Goal: Task Accomplishment & Management: Manage account settings

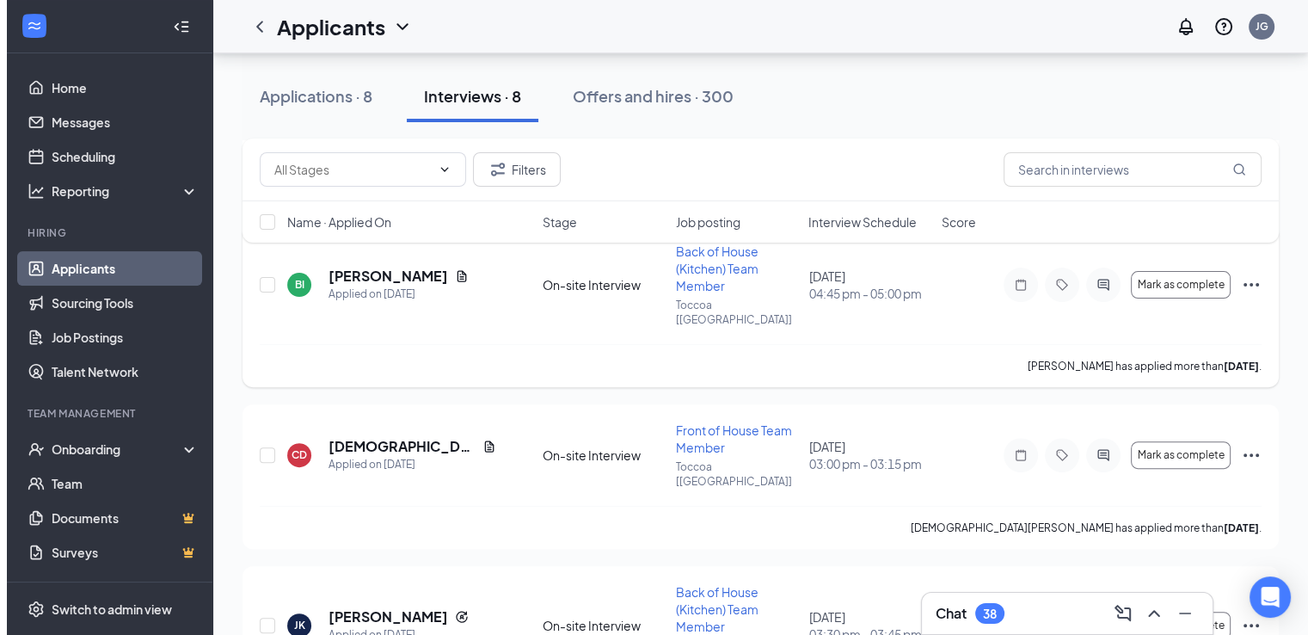
scroll to position [441, 0]
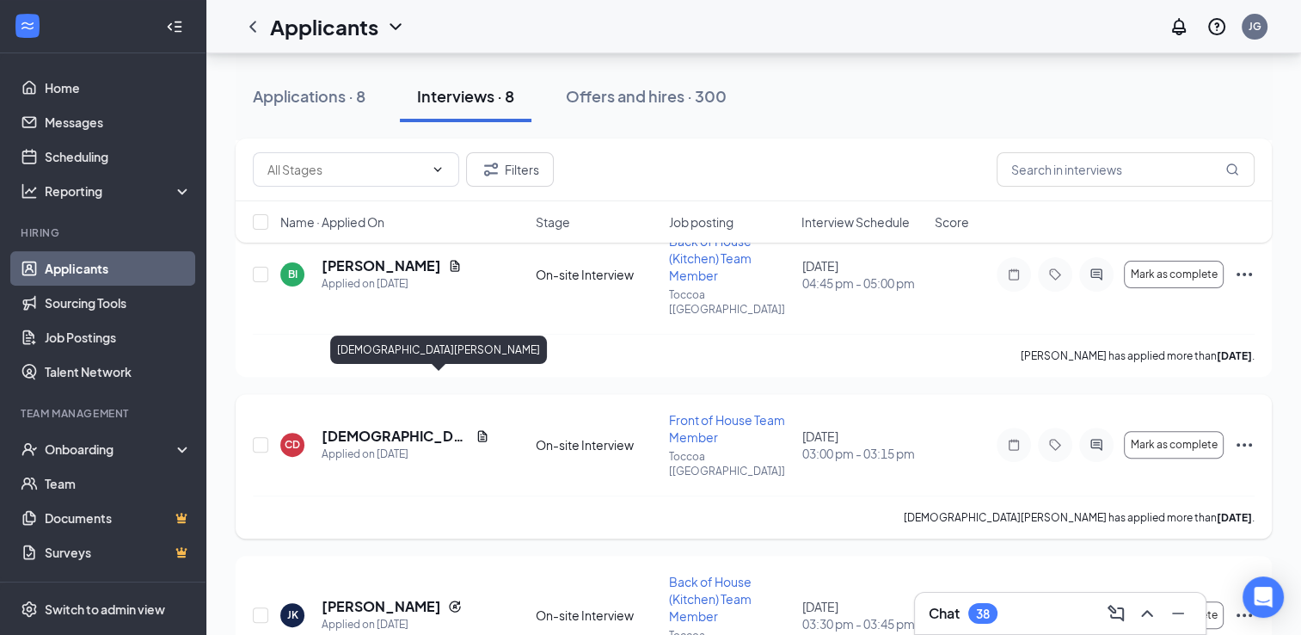
click at [397, 426] on h5 "[DEMOGRAPHIC_DATA][PERSON_NAME]" at bounding box center [395, 435] width 147 height 19
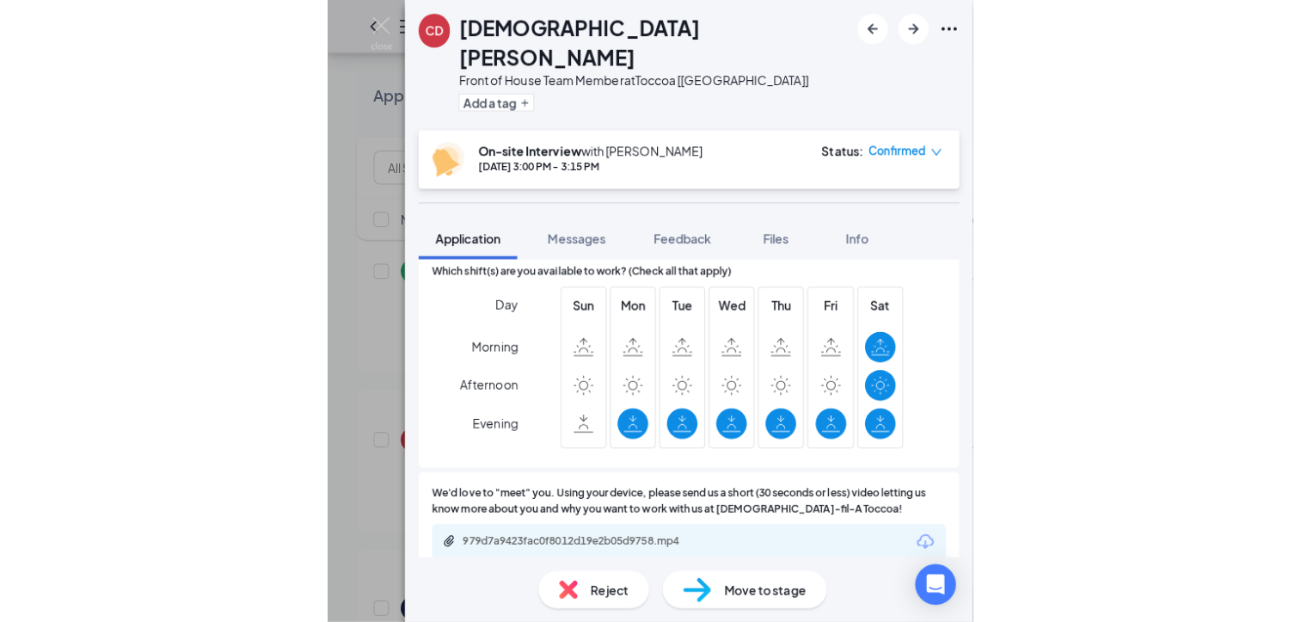
scroll to position [2176, 0]
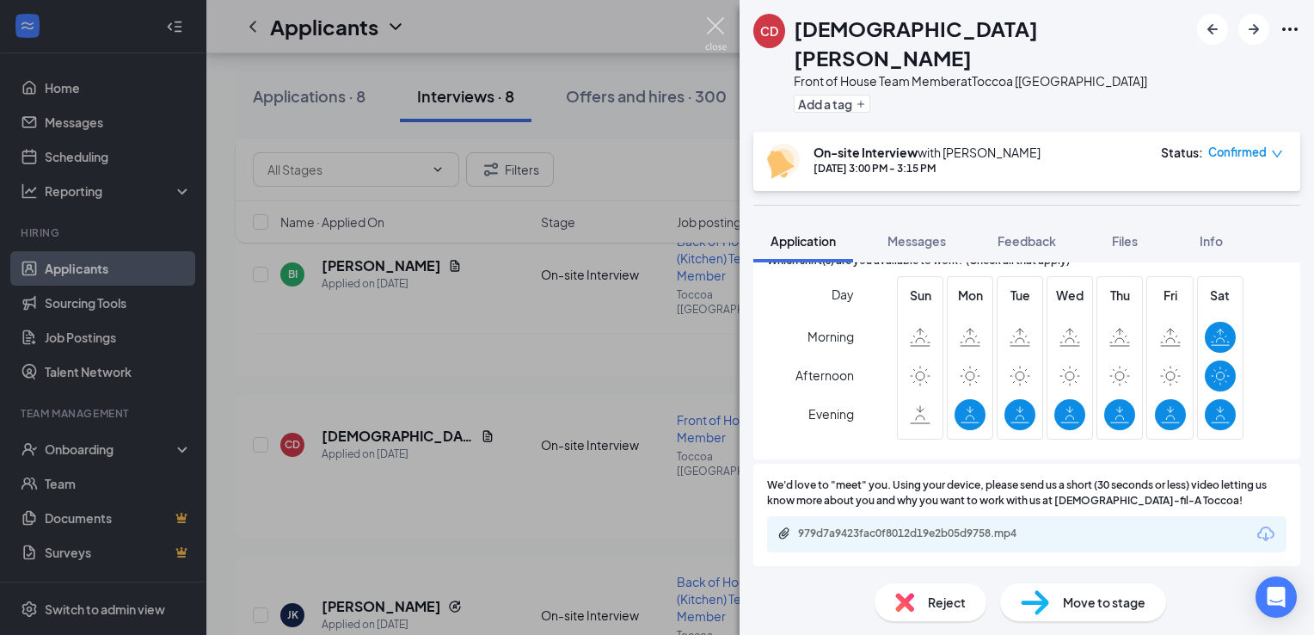
click at [705, 21] on img at bounding box center [715, 34] width 21 height 34
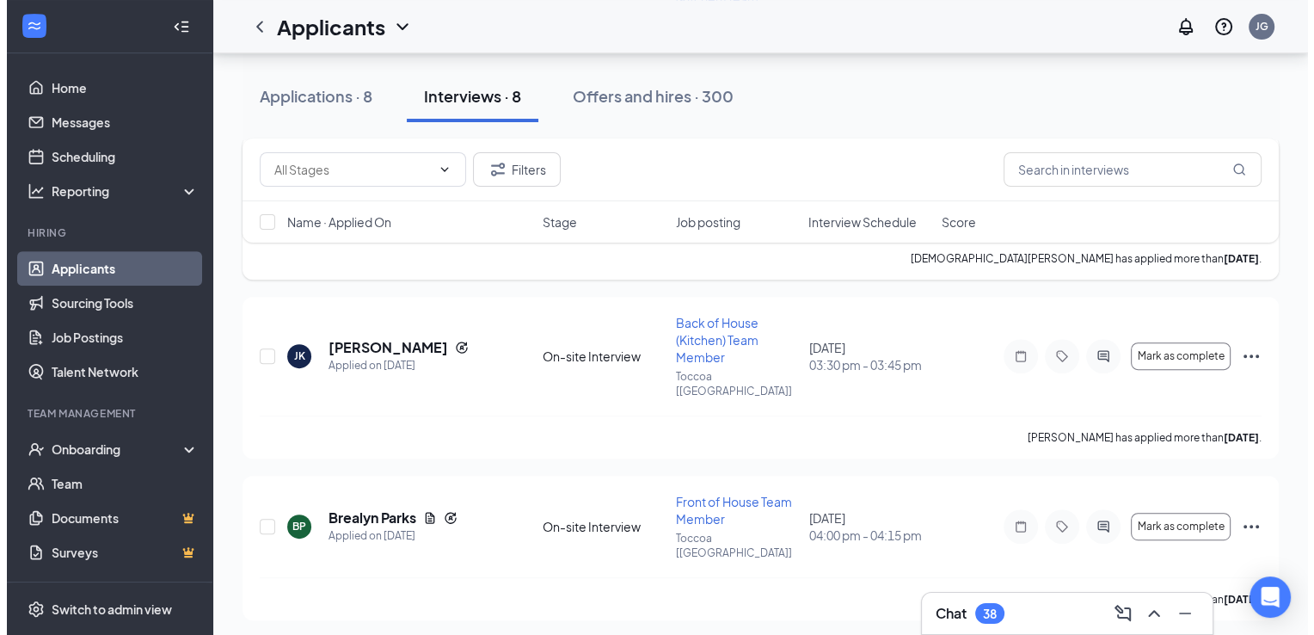
scroll to position [927, 0]
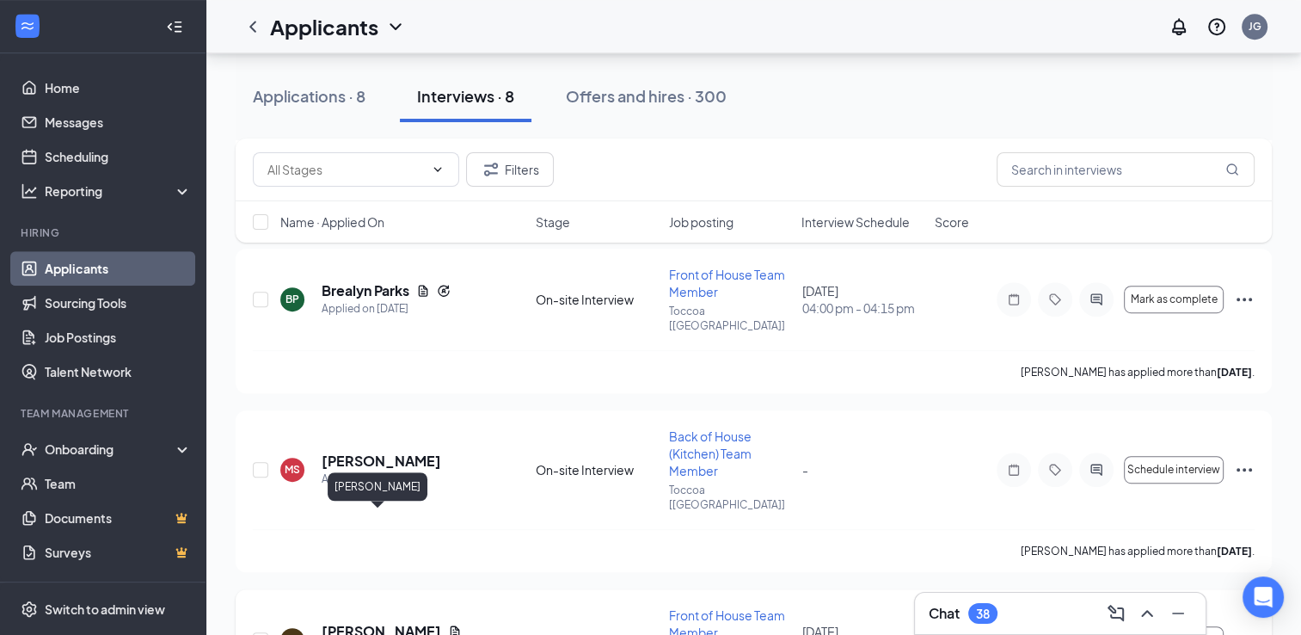
click at [389, 622] on h5 "[PERSON_NAME]" at bounding box center [382, 631] width 120 height 19
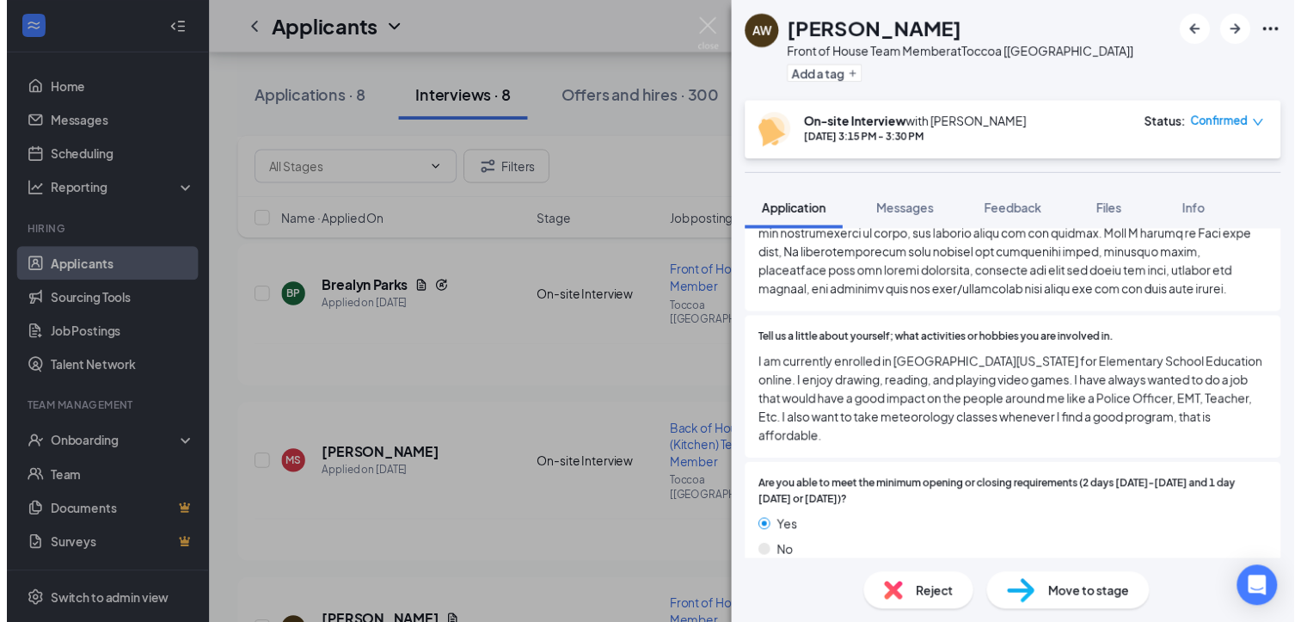
scroll to position [1598, 0]
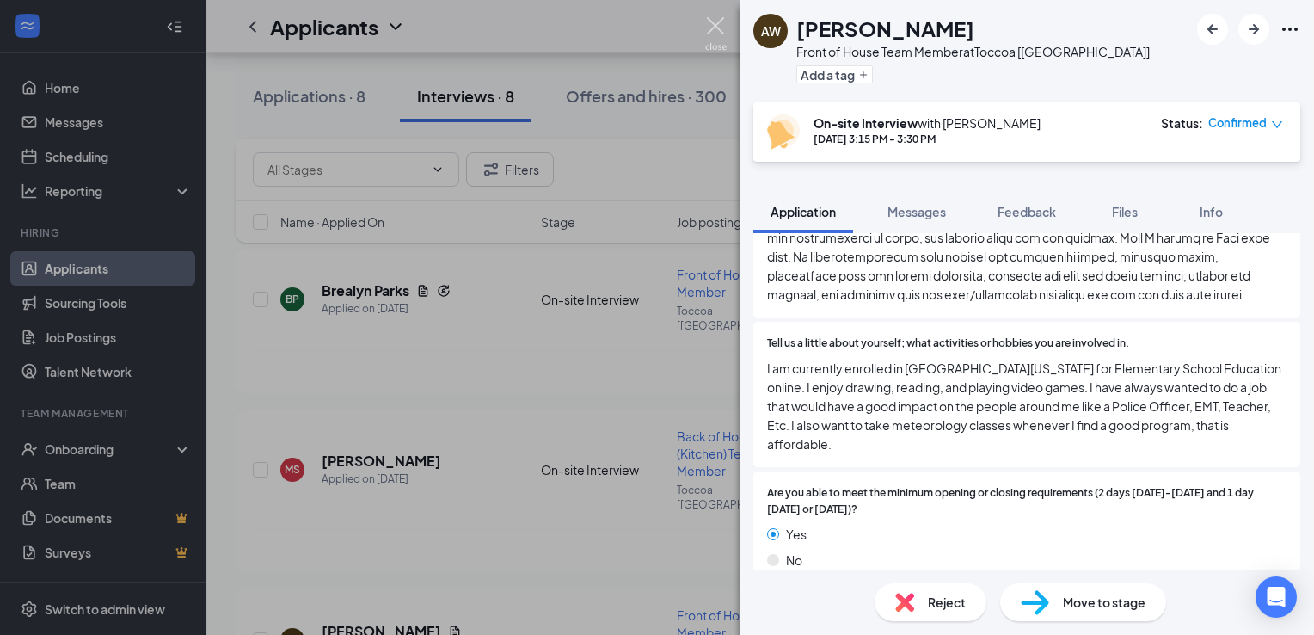
click at [712, 26] on img at bounding box center [715, 34] width 21 height 34
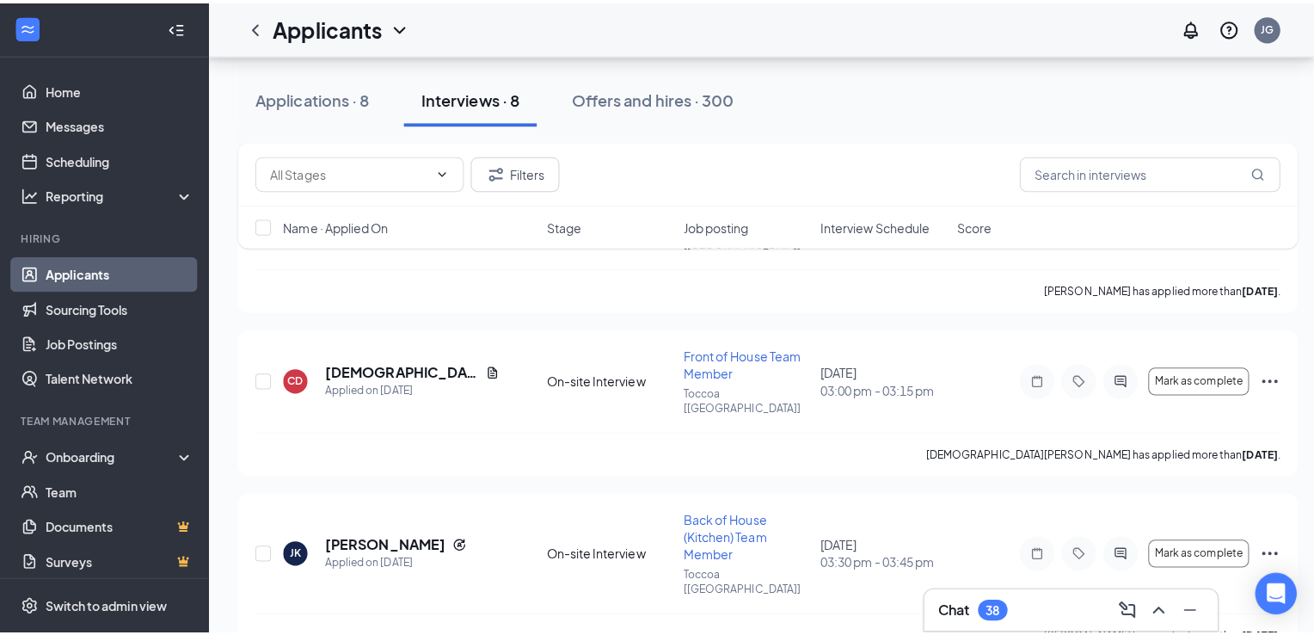
scroll to position [511, 0]
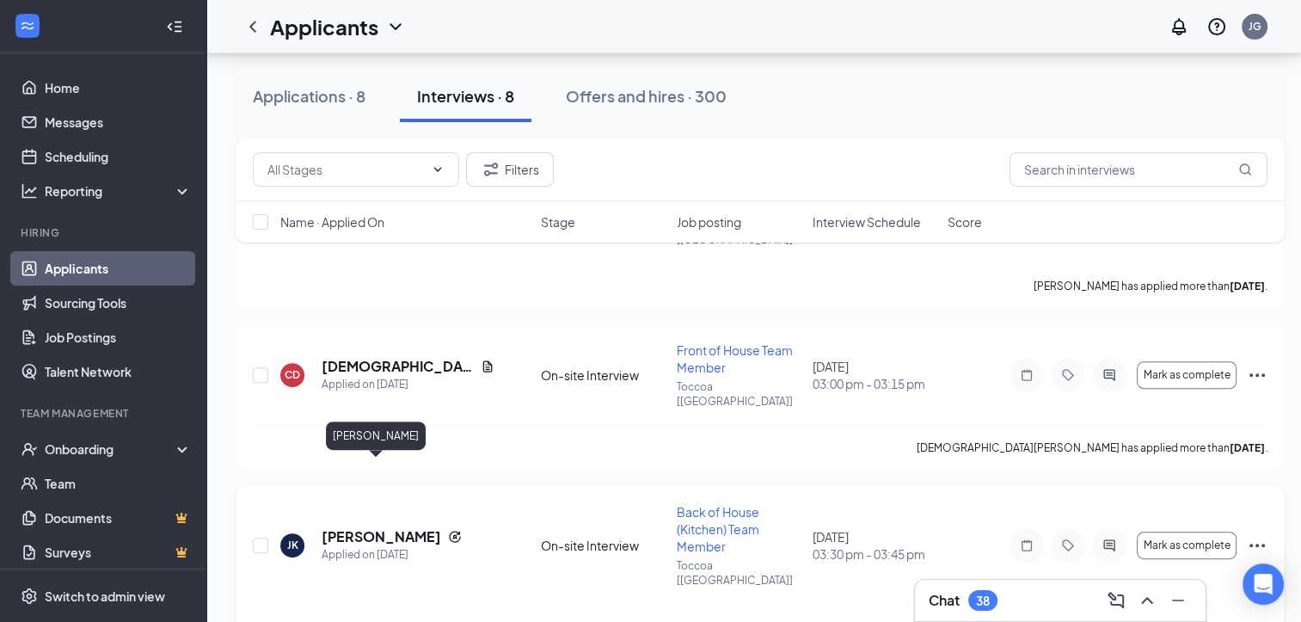
click at [377, 527] on h5 "[PERSON_NAME]" at bounding box center [382, 536] width 120 height 19
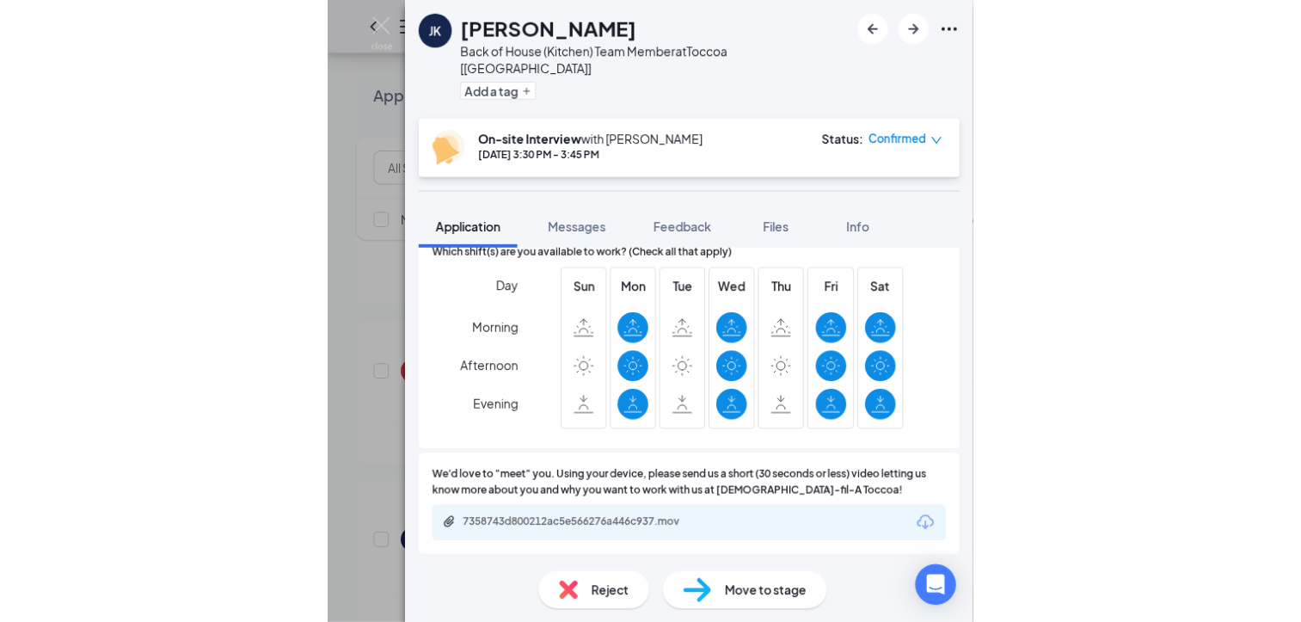
scroll to position [2125, 0]
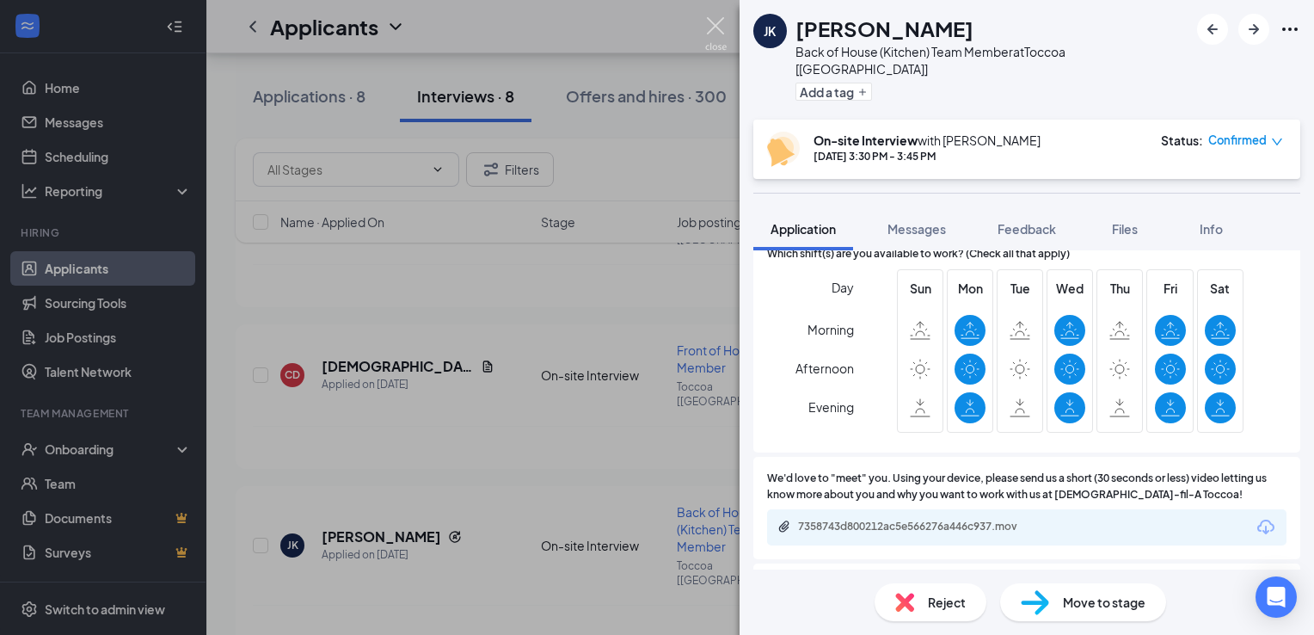
click at [712, 24] on img at bounding box center [715, 34] width 21 height 34
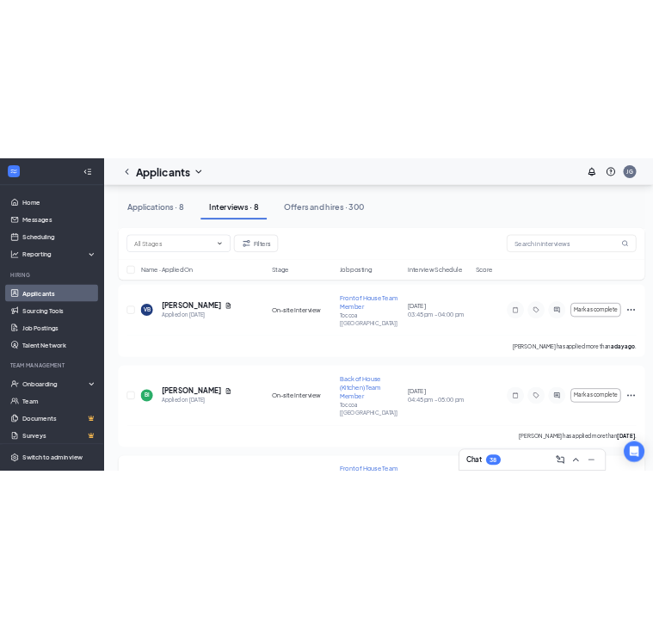
scroll to position [140, 0]
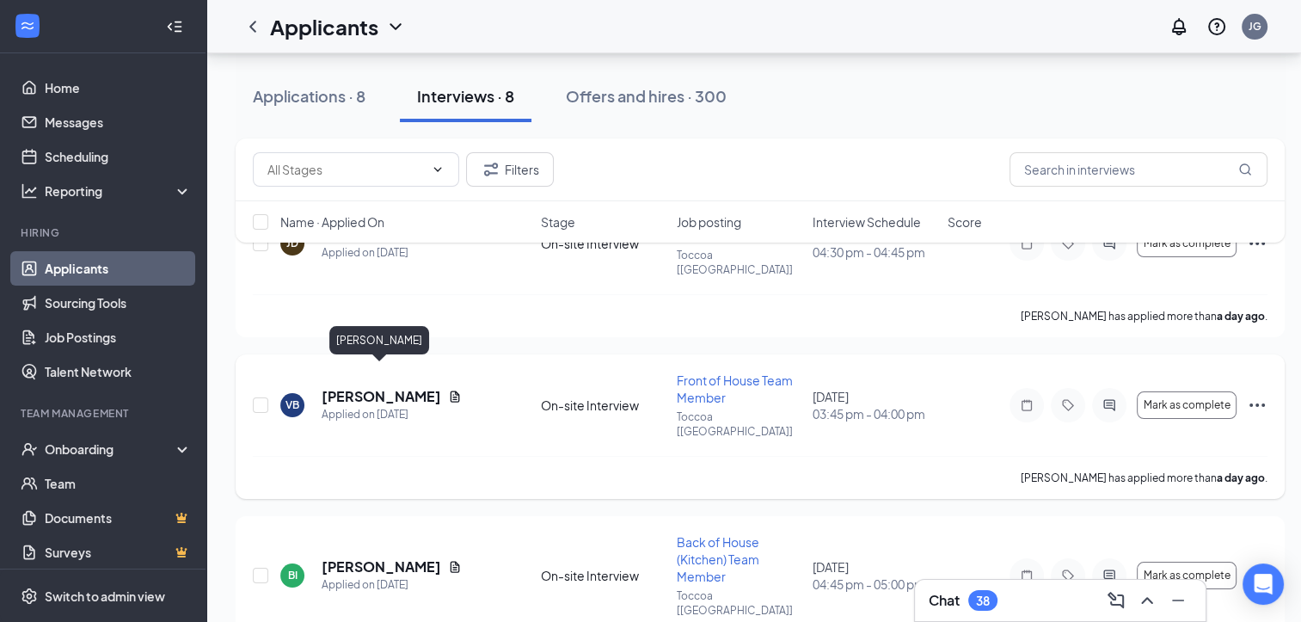
click at [413, 387] on h5 "[PERSON_NAME]" at bounding box center [382, 396] width 120 height 19
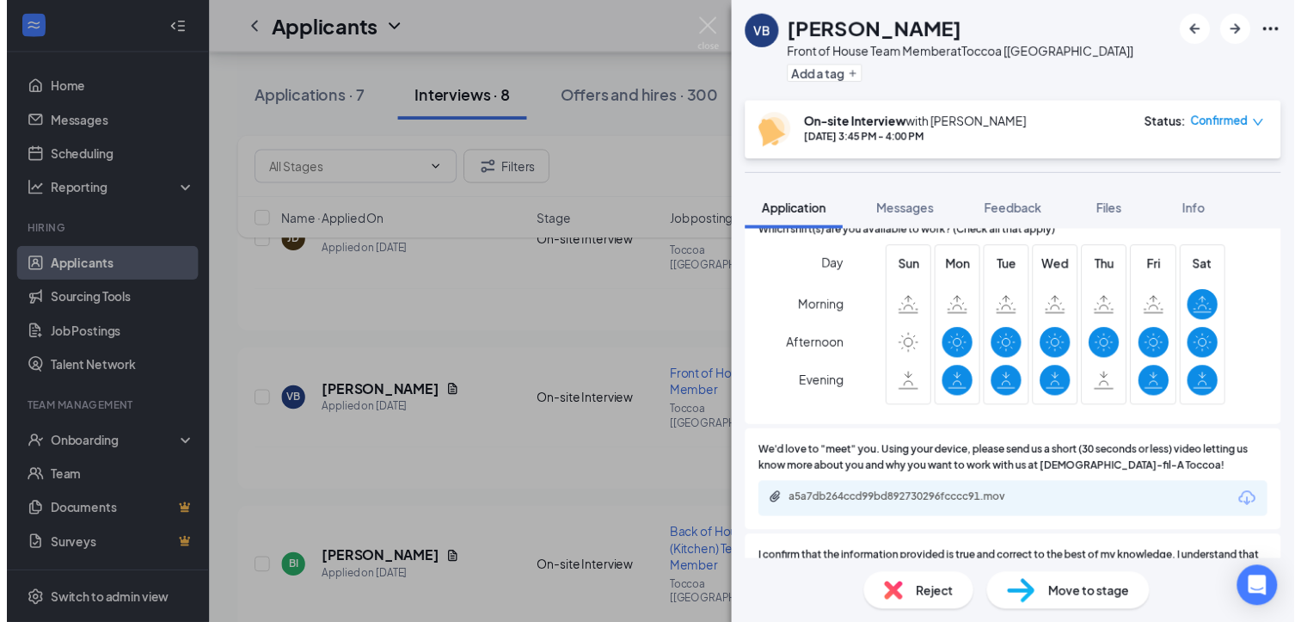
scroll to position [2266, 0]
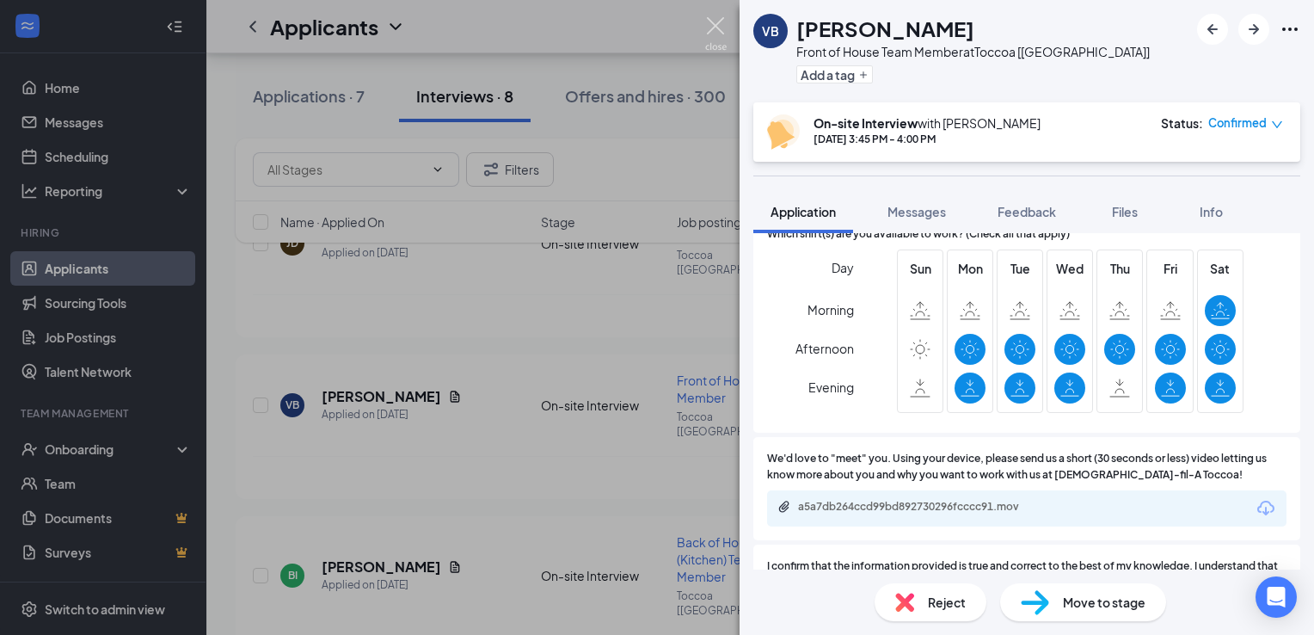
click at [715, 28] on img at bounding box center [715, 34] width 21 height 34
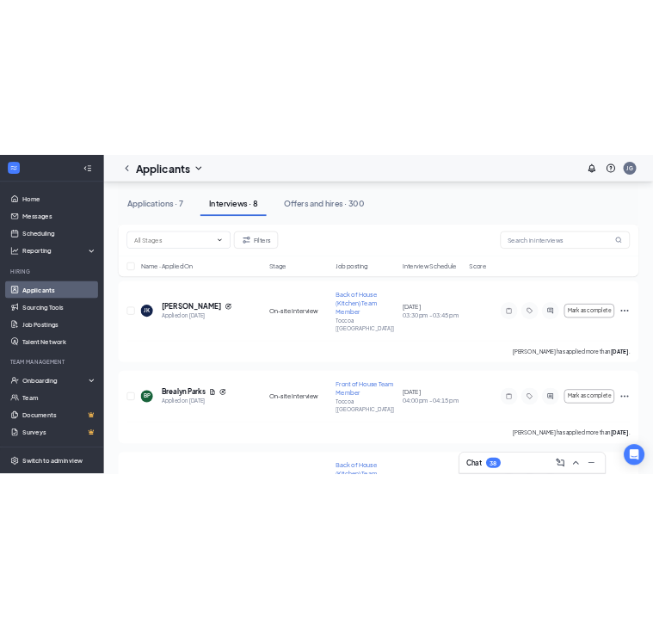
scroll to position [746, 0]
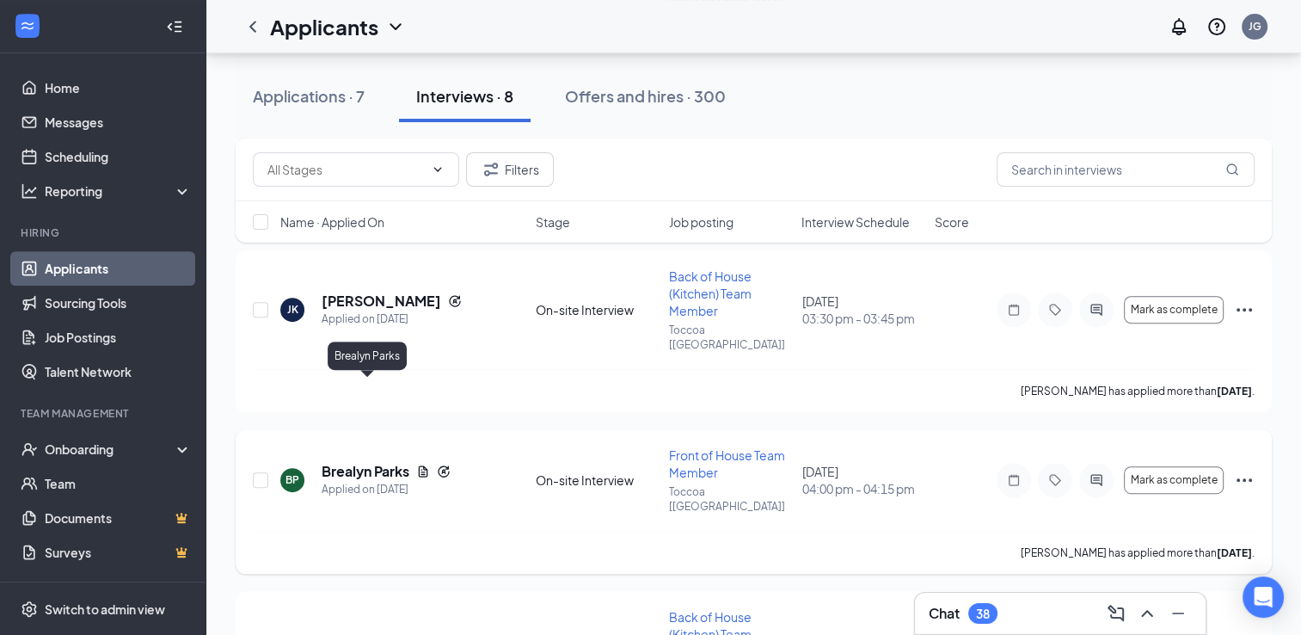
click at [389, 462] on h5 "Brealyn Parks" at bounding box center [366, 471] width 88 height 19
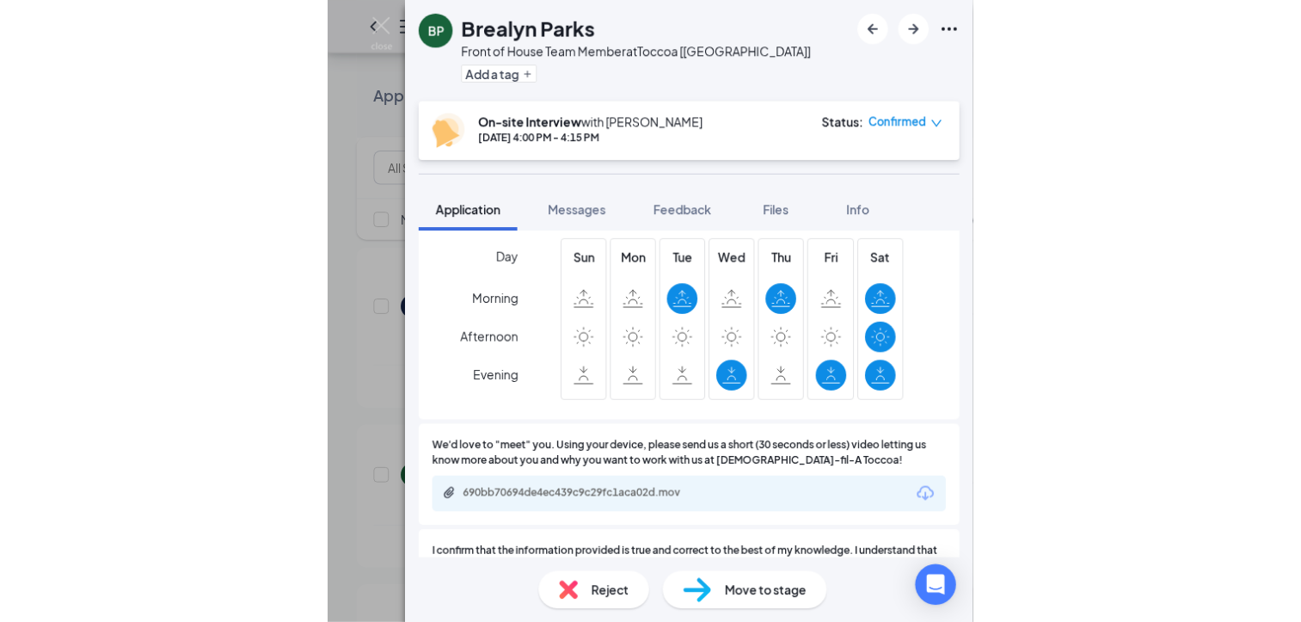
scroll to position [2363, 0]
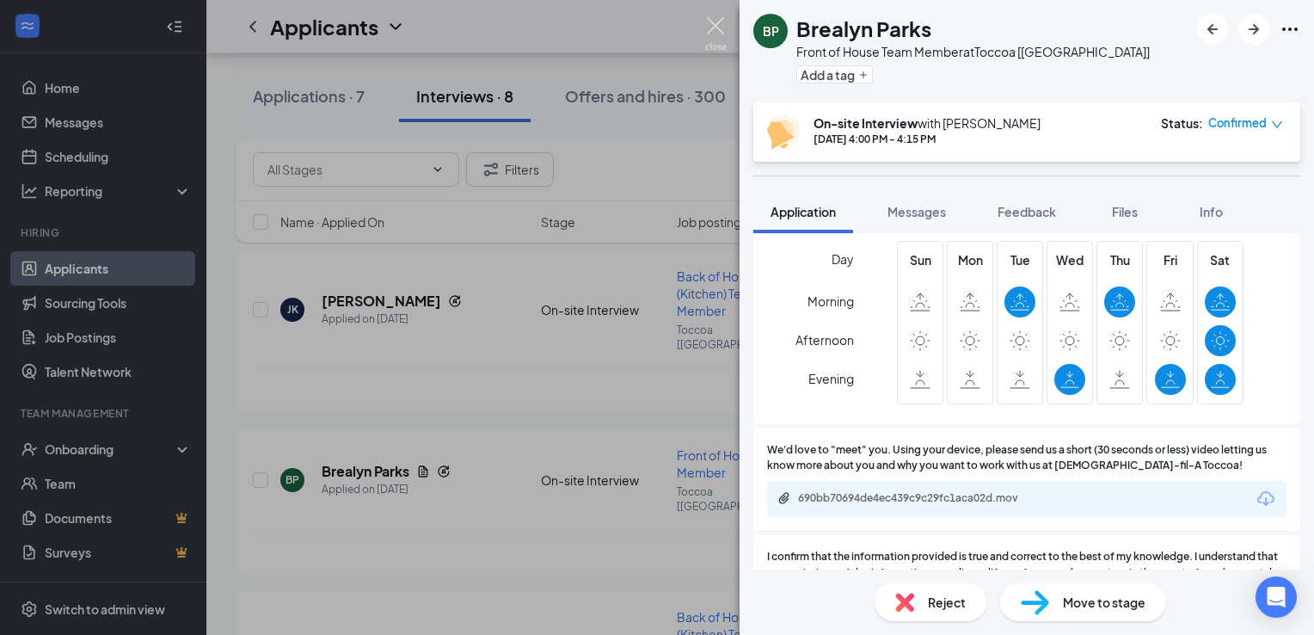
click at [652, 22] on img at bounding box center [715, 34] width 21 height 34
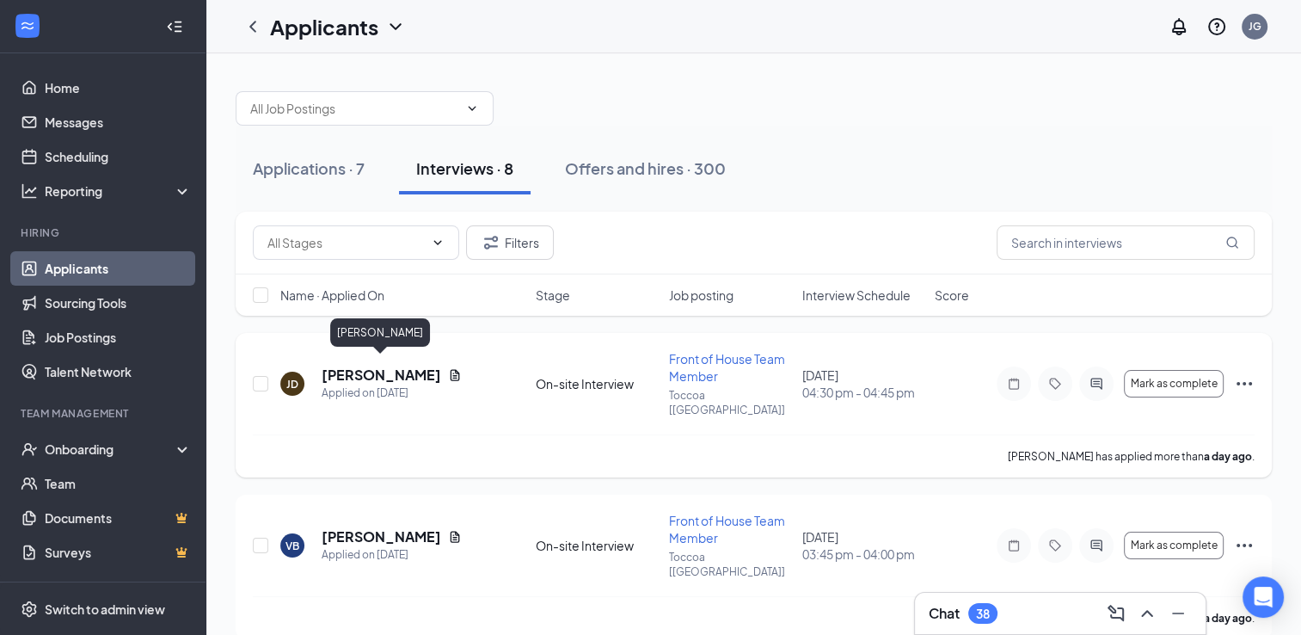
click at [415, 368] on h5 "[PERSON_NAME]" at bounding box center [382, 374] width 120 height 19
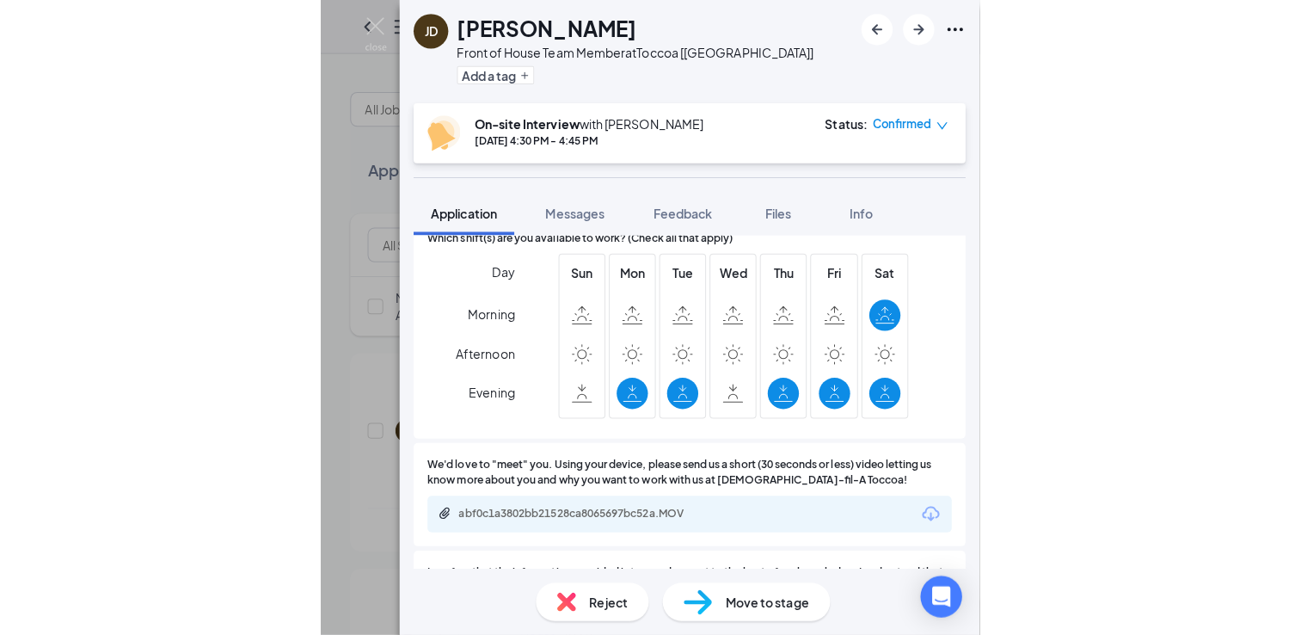
scroll to position [2150, 0]
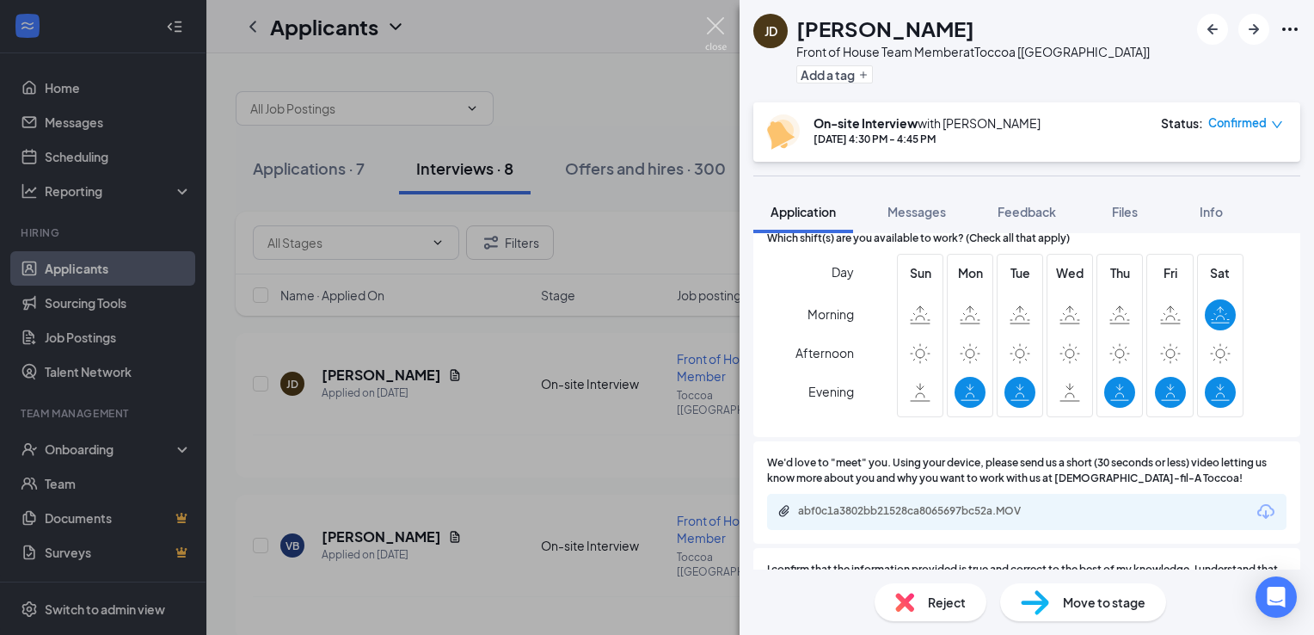
click at [652, 24] on img at bounding box center [715, 34] width 21 height 34
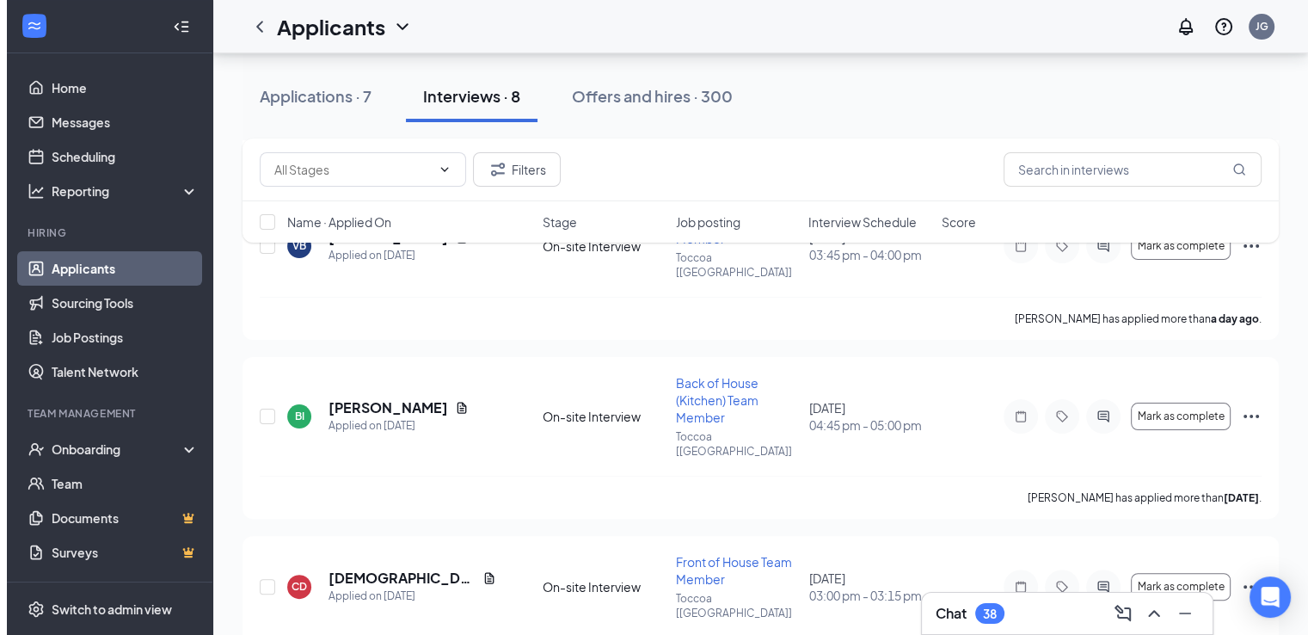
scroll to position [291, 0]
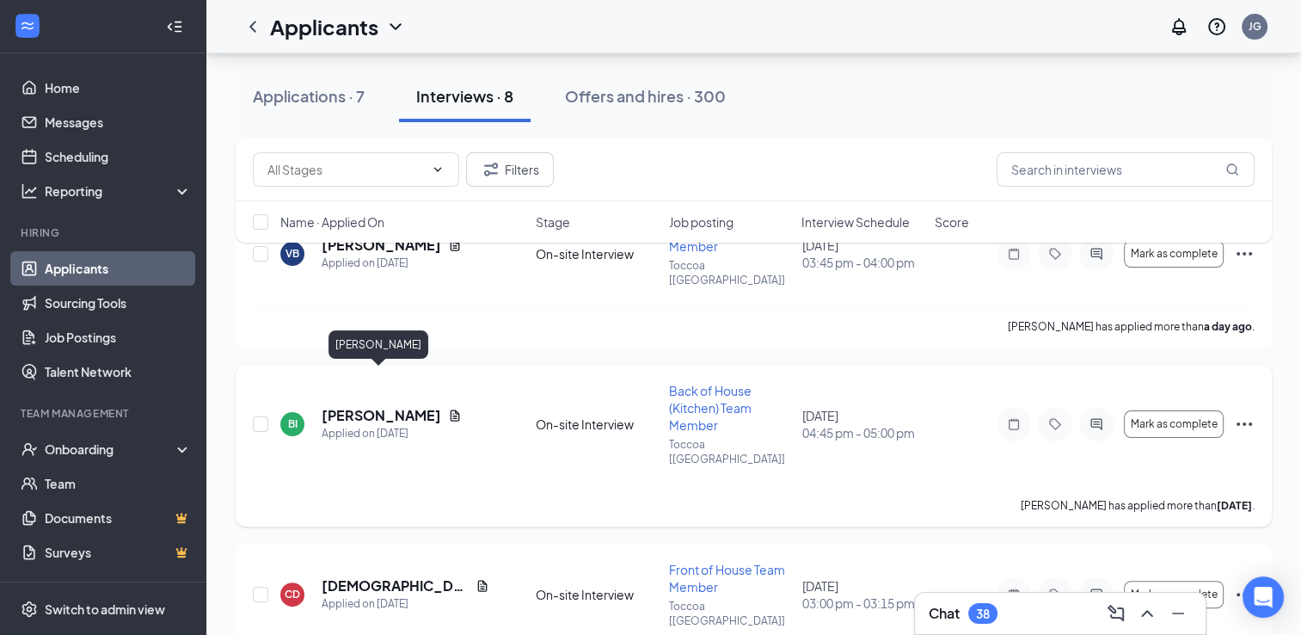
click at [410, 406] on h5 "[PERSON_NAME]" at bounding box center [382, 415] width 120 height 19
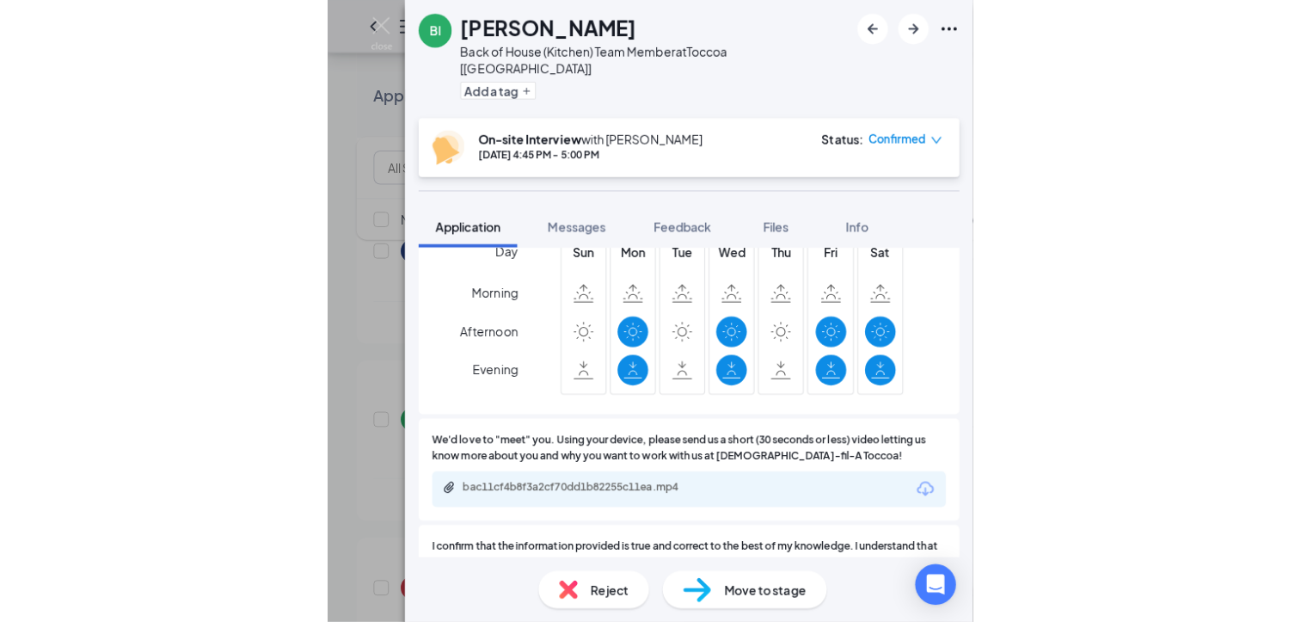
scroll to position [2097, 0]
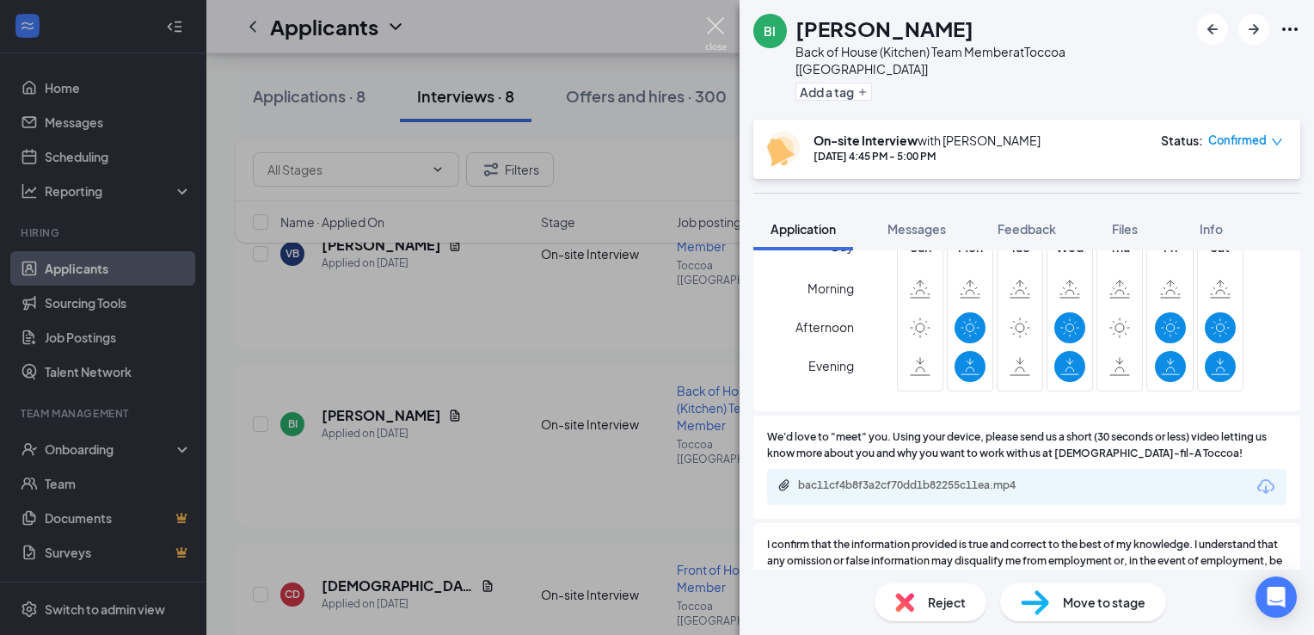
click at [652, 29] on img at bounding box center [715, 34] width 21 height 34
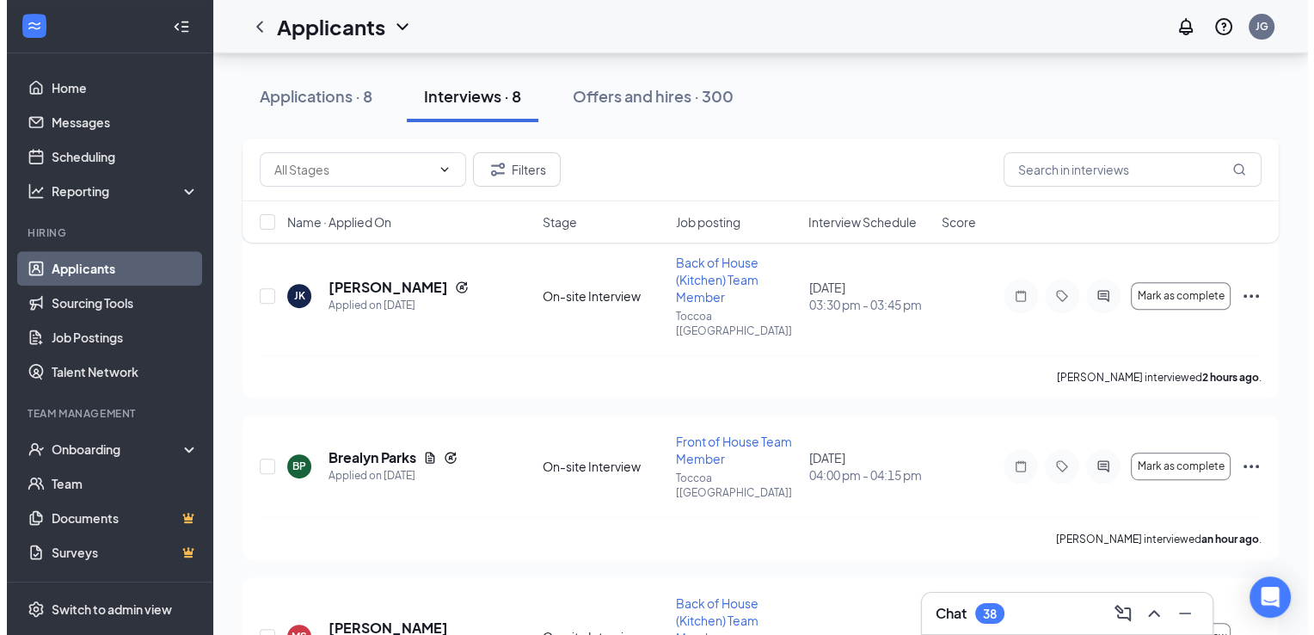
scroll to position [927, 0]
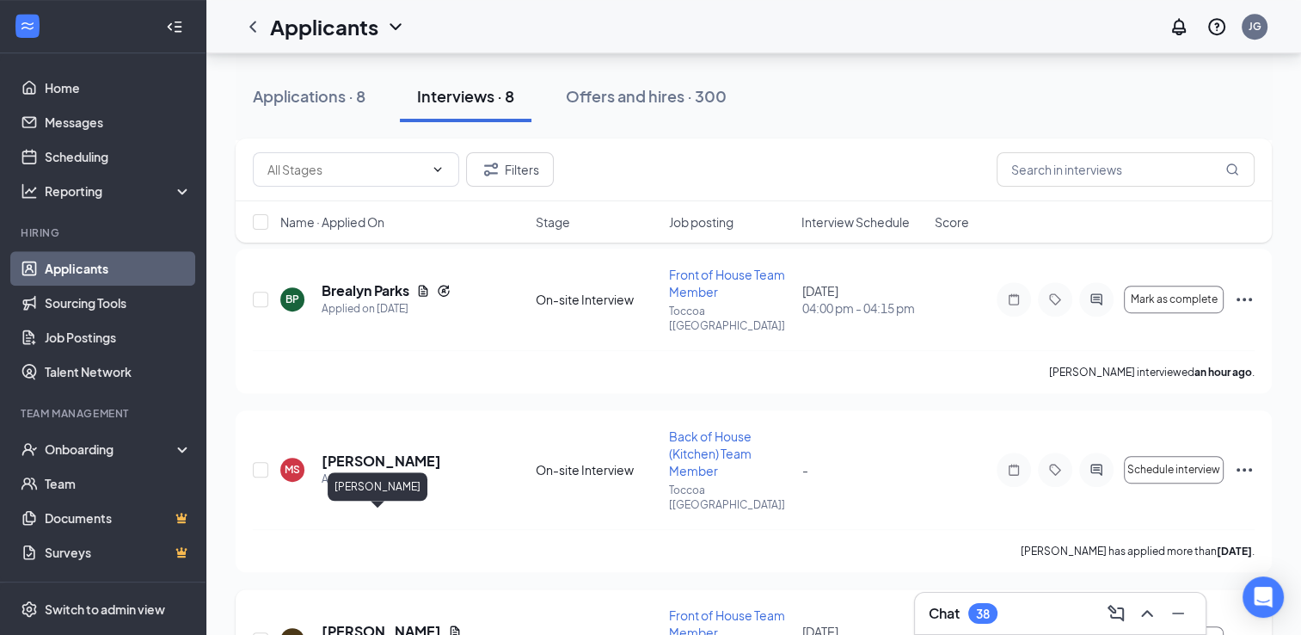
click at [396, 622] on h5 "[PERSON_NAME]" at bounding box center [382, 631] width 120 height 19
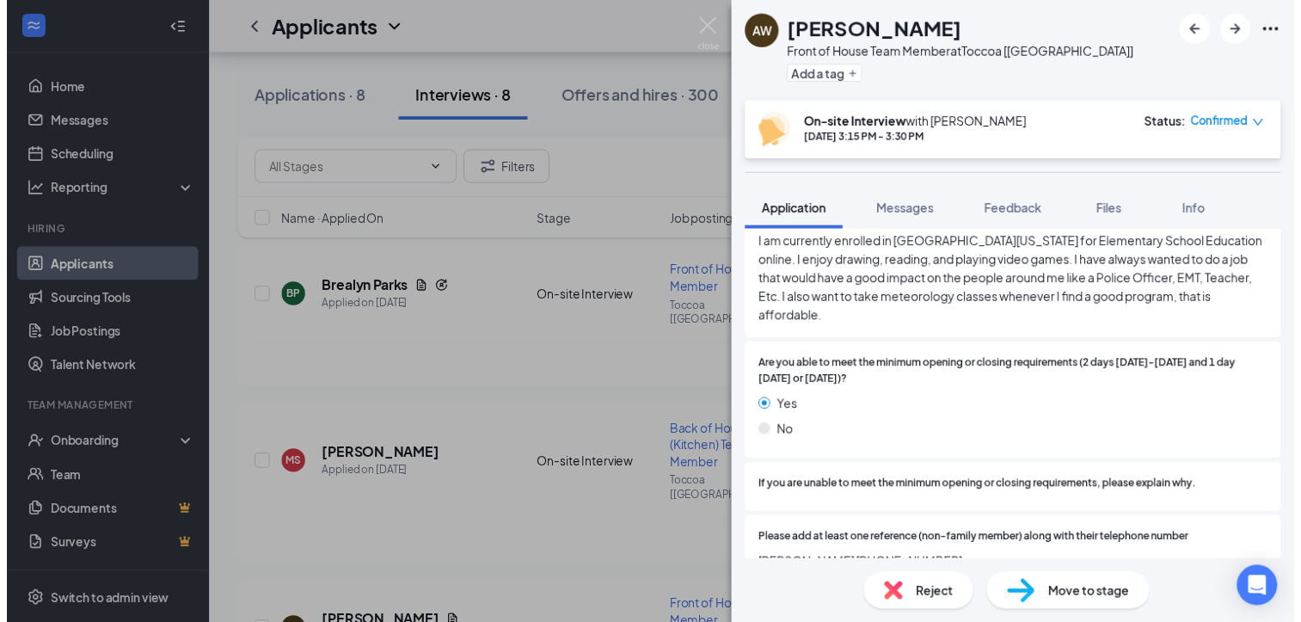
scroll to position [1730, 0]
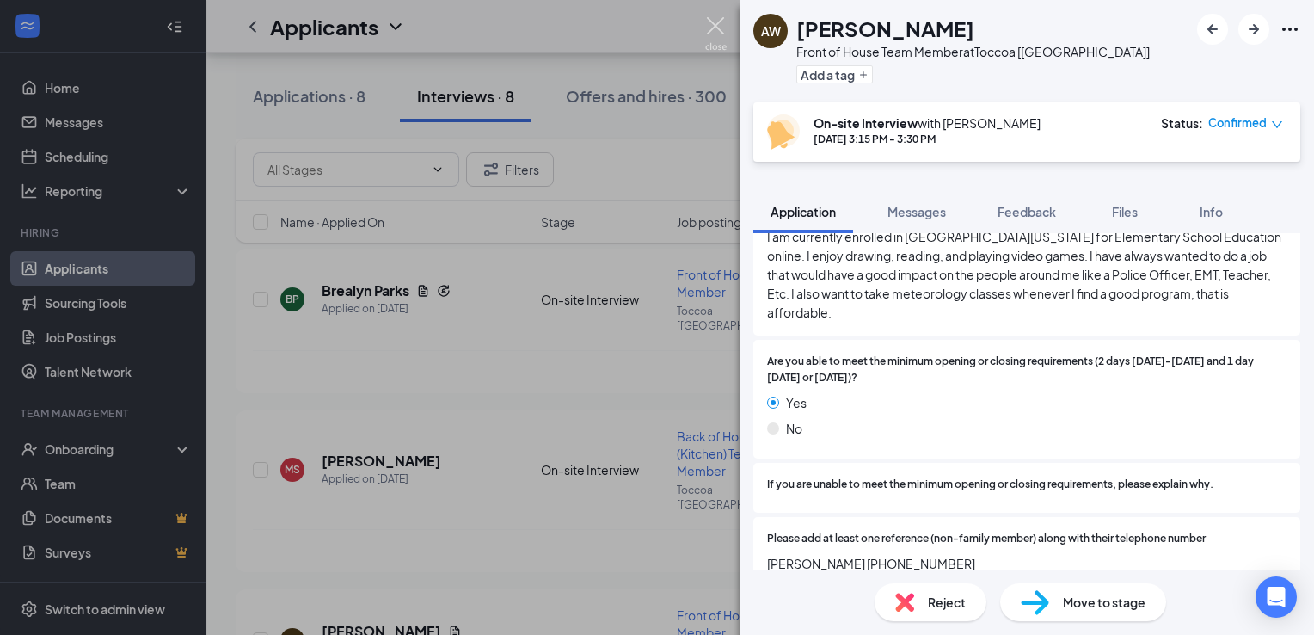
click at [652, 25] on img at bounding box center [715, 34] width 21 height 34
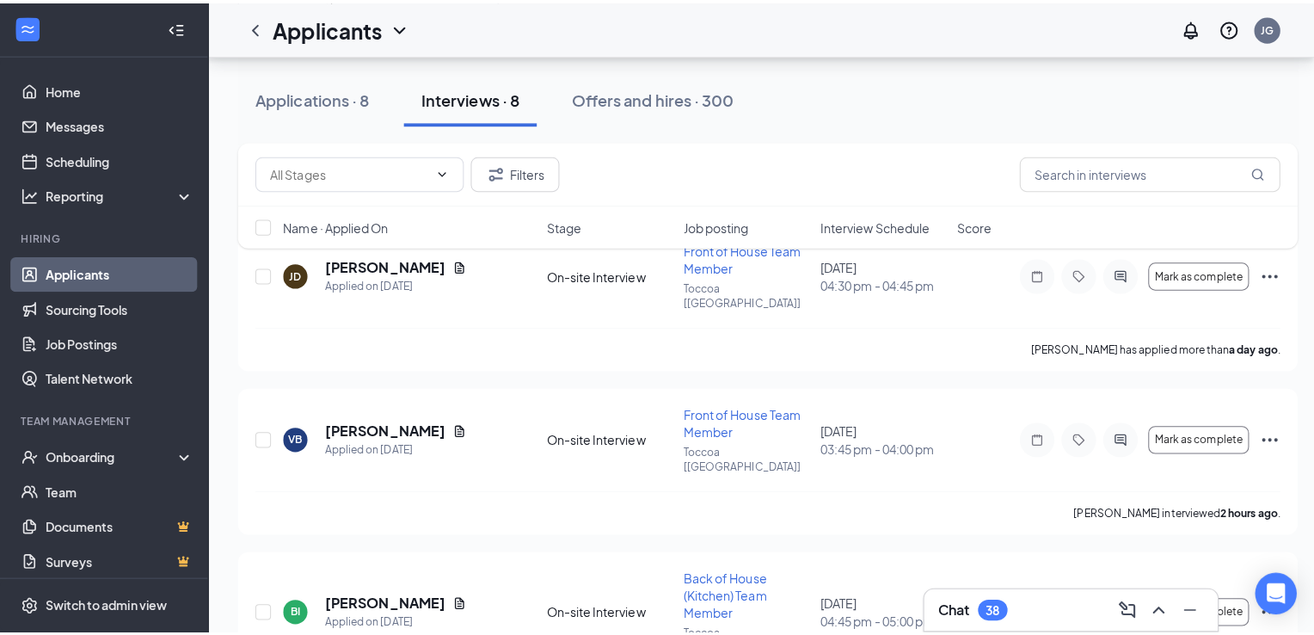
scroll to position [100, 0]
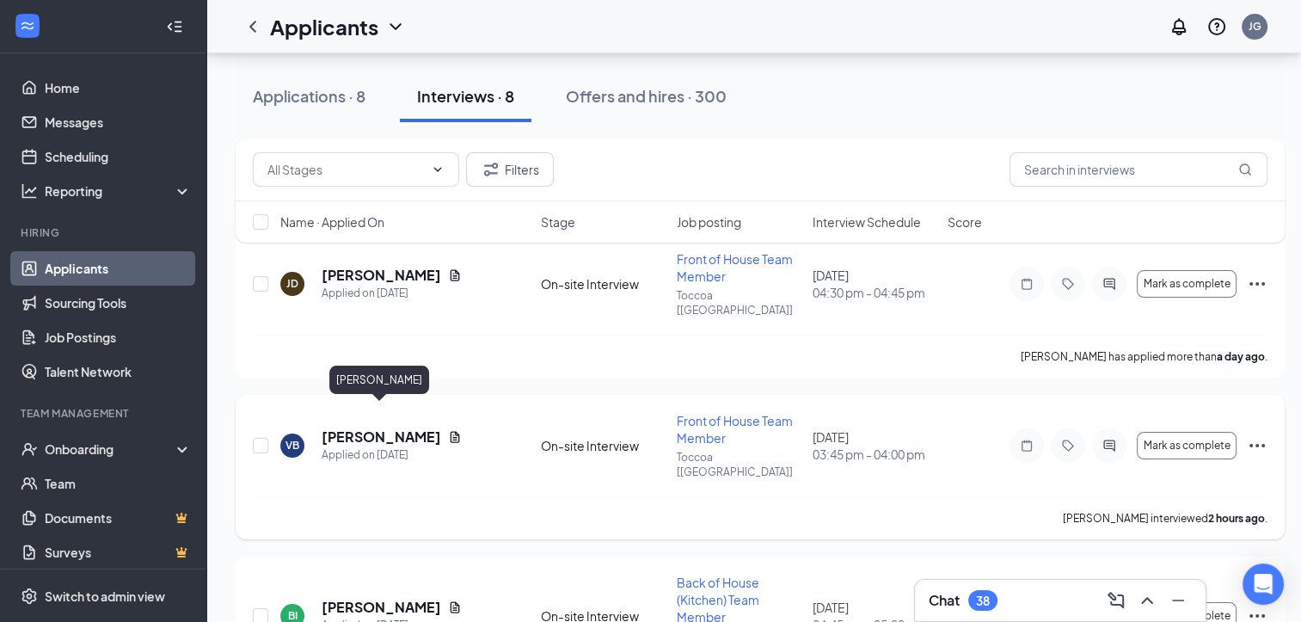
click at [406, 427] on h5 "[PERSON_NAME]" at bounding box center [382, 436] width 120 height 19
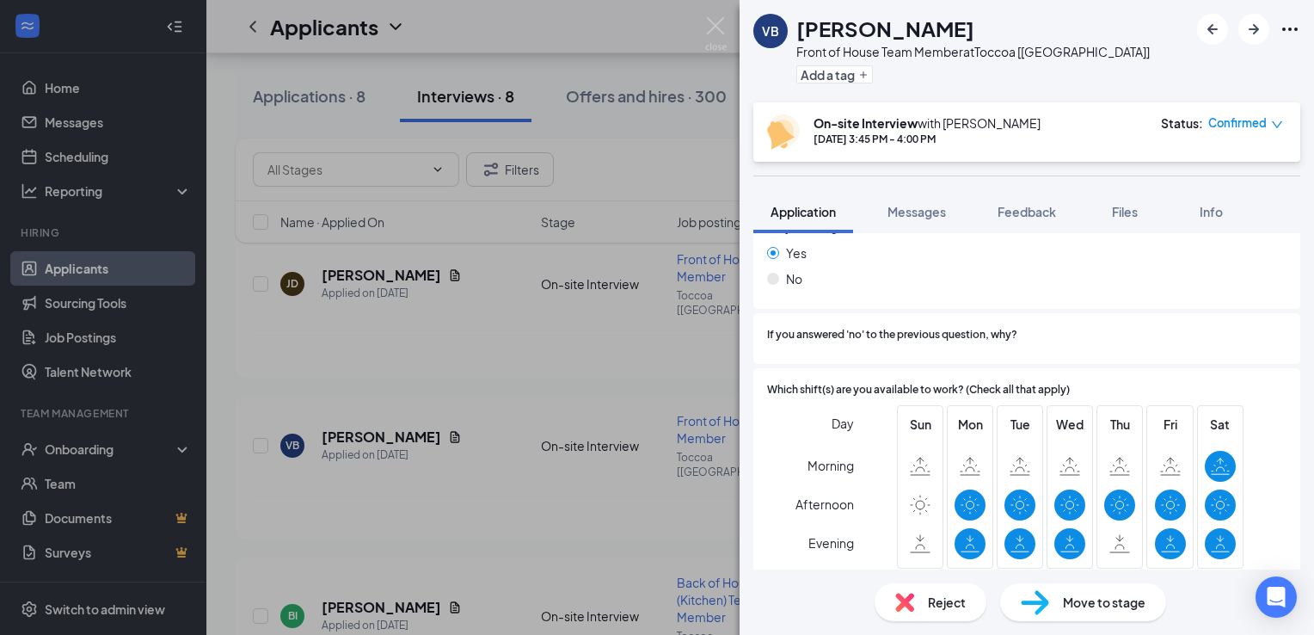
scroll to position [2097, 0]
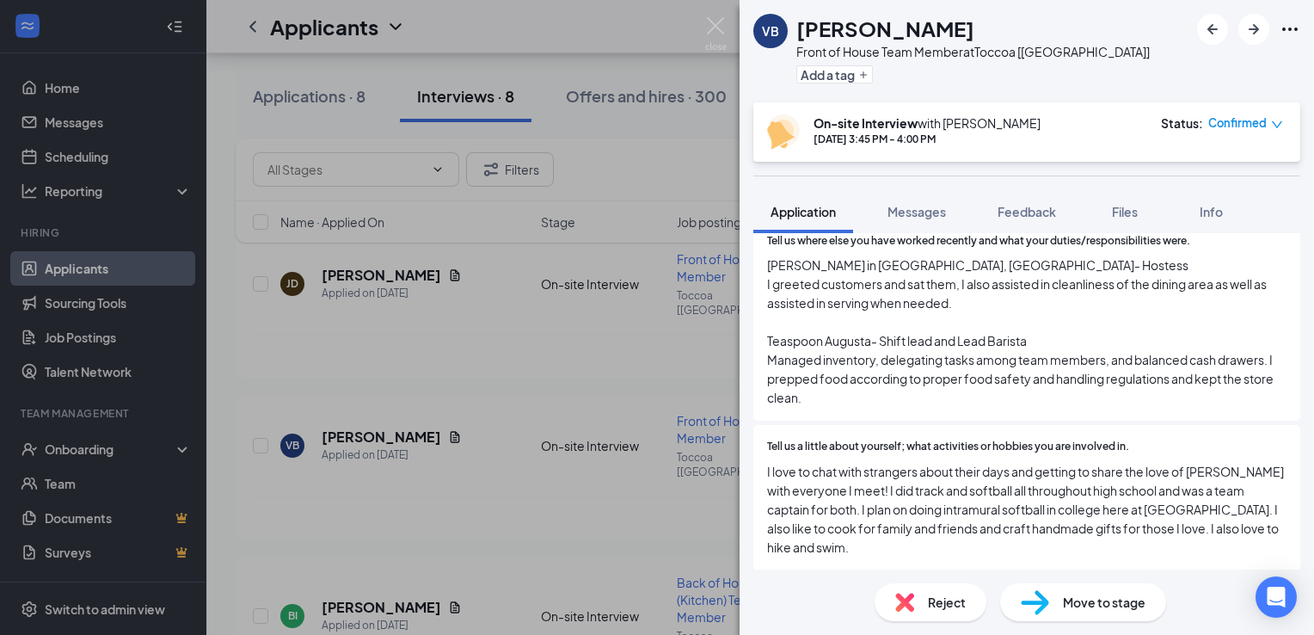
scroll to position [1420, 0]
click at [1103, 610] on span "Move to stage" at bounding box center [1104, 601] width 83 height 19
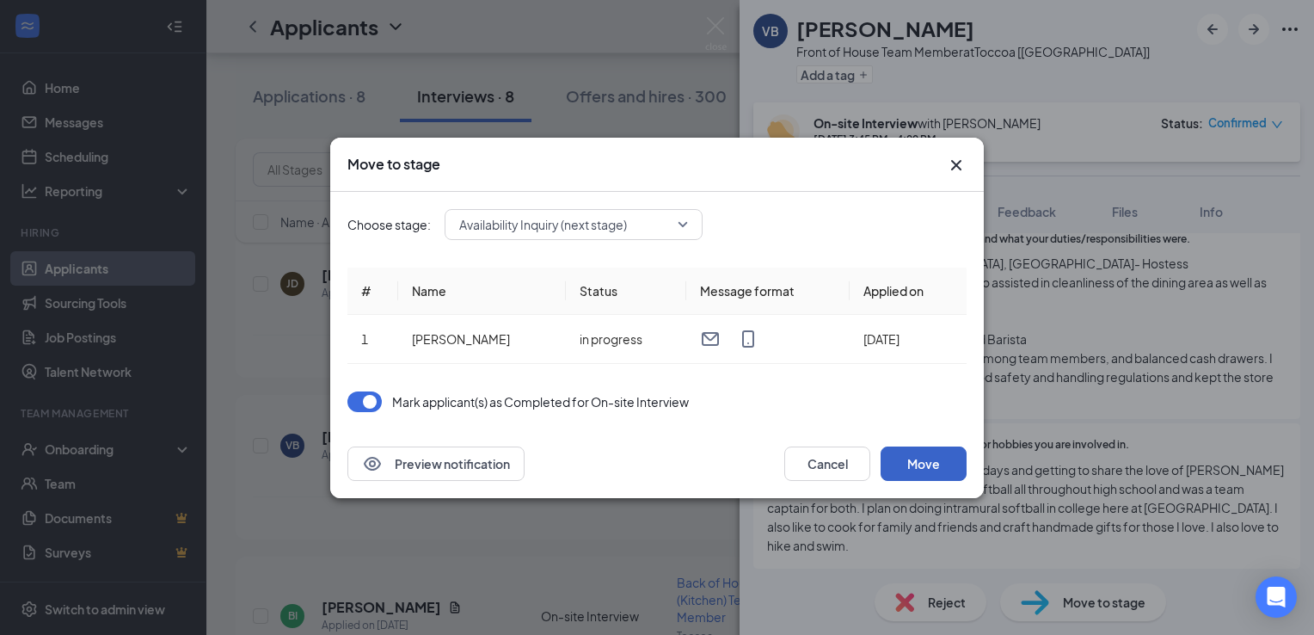
click at [912, 459] on button "Move" at bounding box center [923, 463] width 86 height 34
